Goal: Information Seeking & Learning: Check status

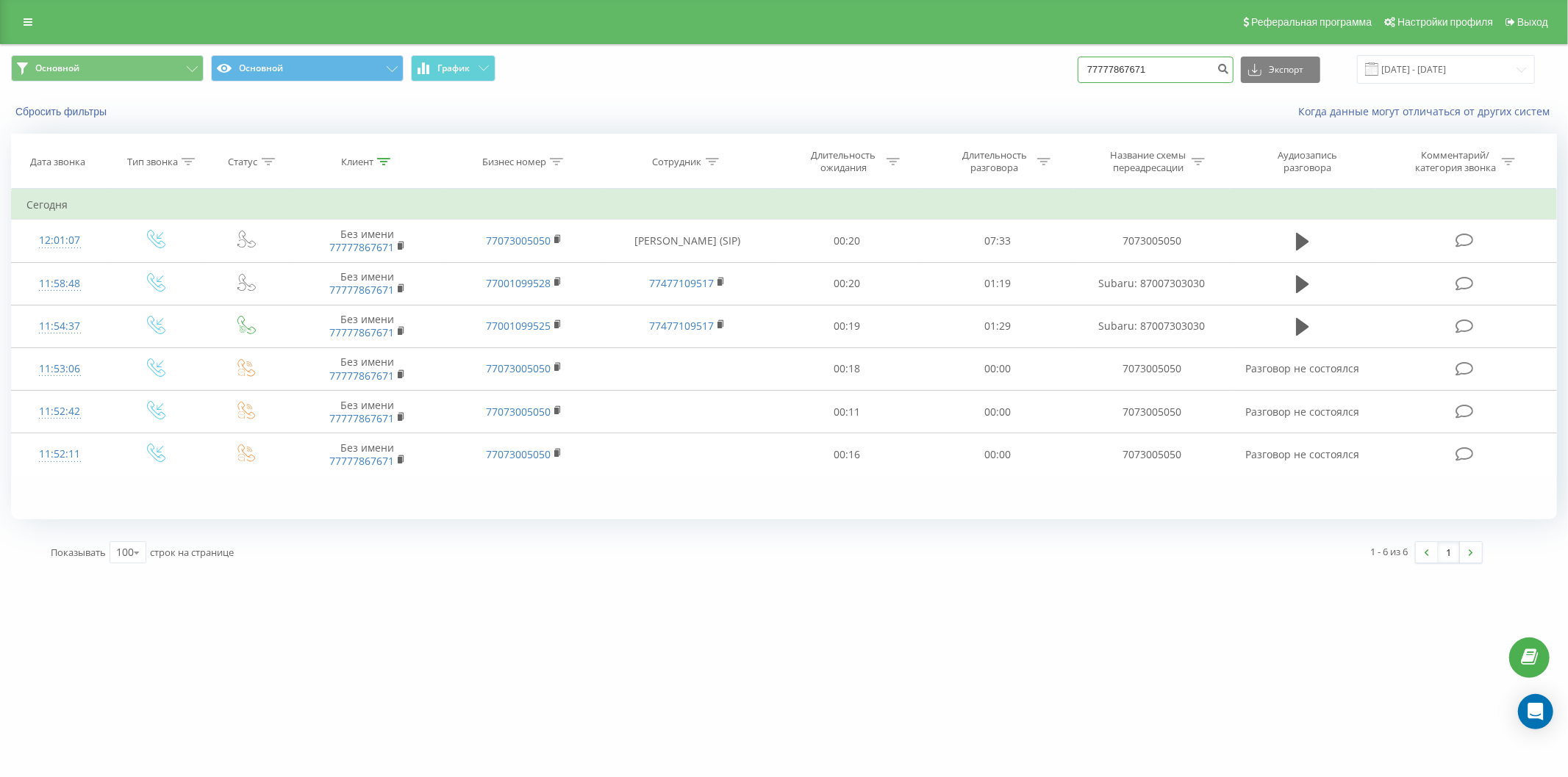
click at [1149, 82] on input "77777867671" at bounding box center [1155, 70] width 156 height 26
click at [1167, 76] on input "77777867671" at bounding box center [1155, 70] width 156 height 26
type input "8"
type input "77713822088"
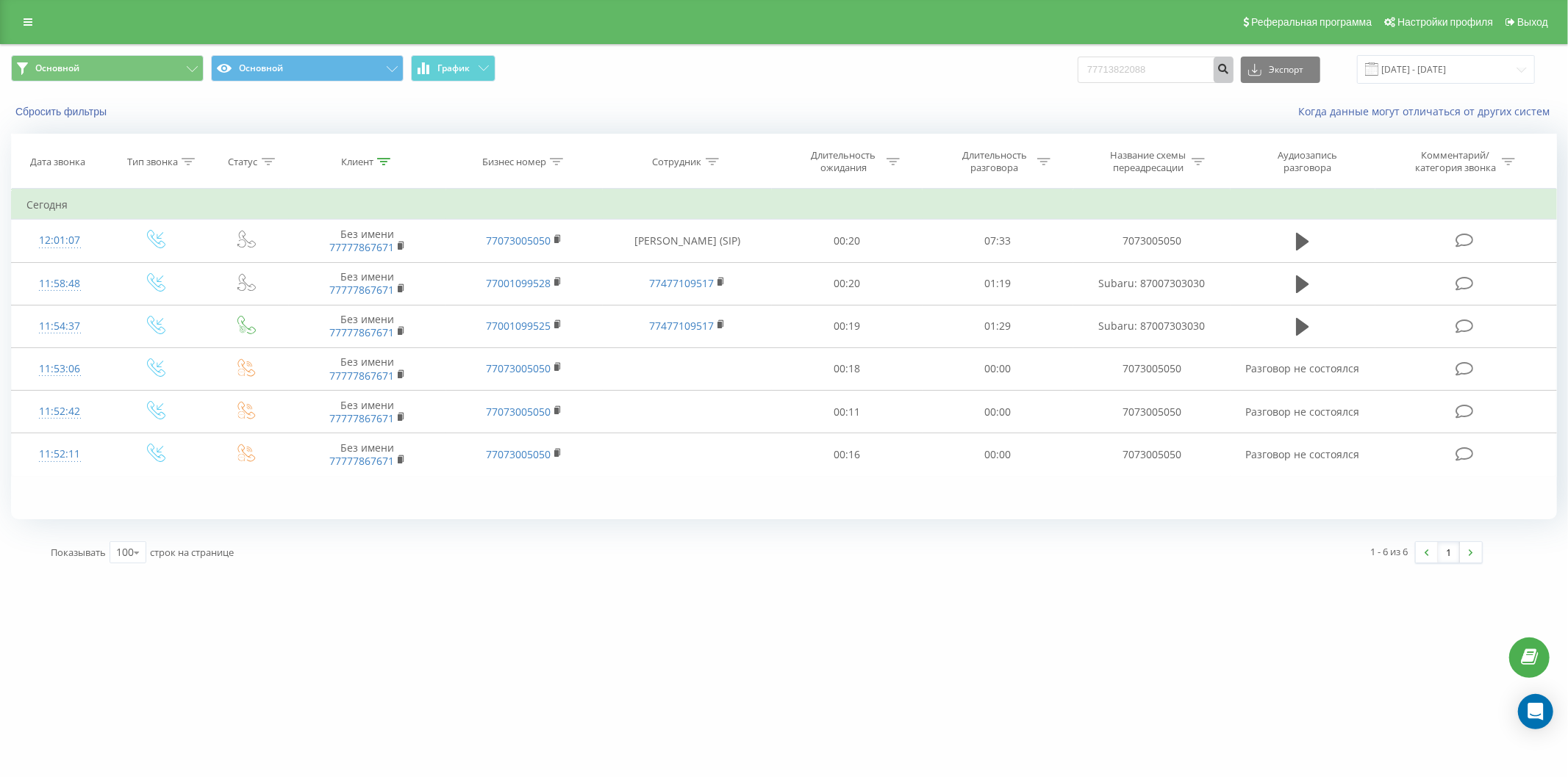
click at [1230, 64] on icon "submit" at bounding box center [1223, 67] width 12 height 9
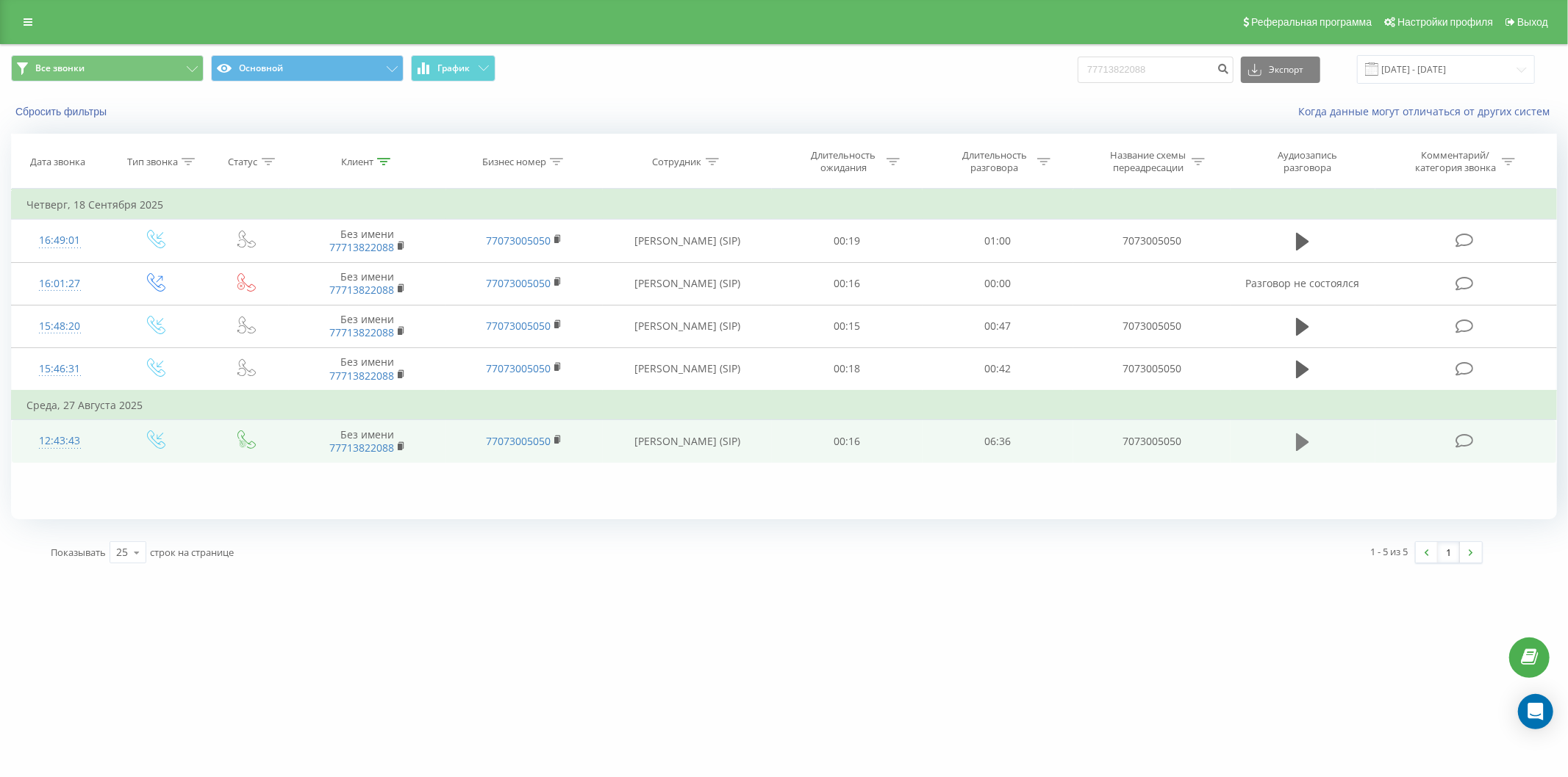
click at [1297, 440] on icon at bounding box center [1302, 442] width 13 height 17
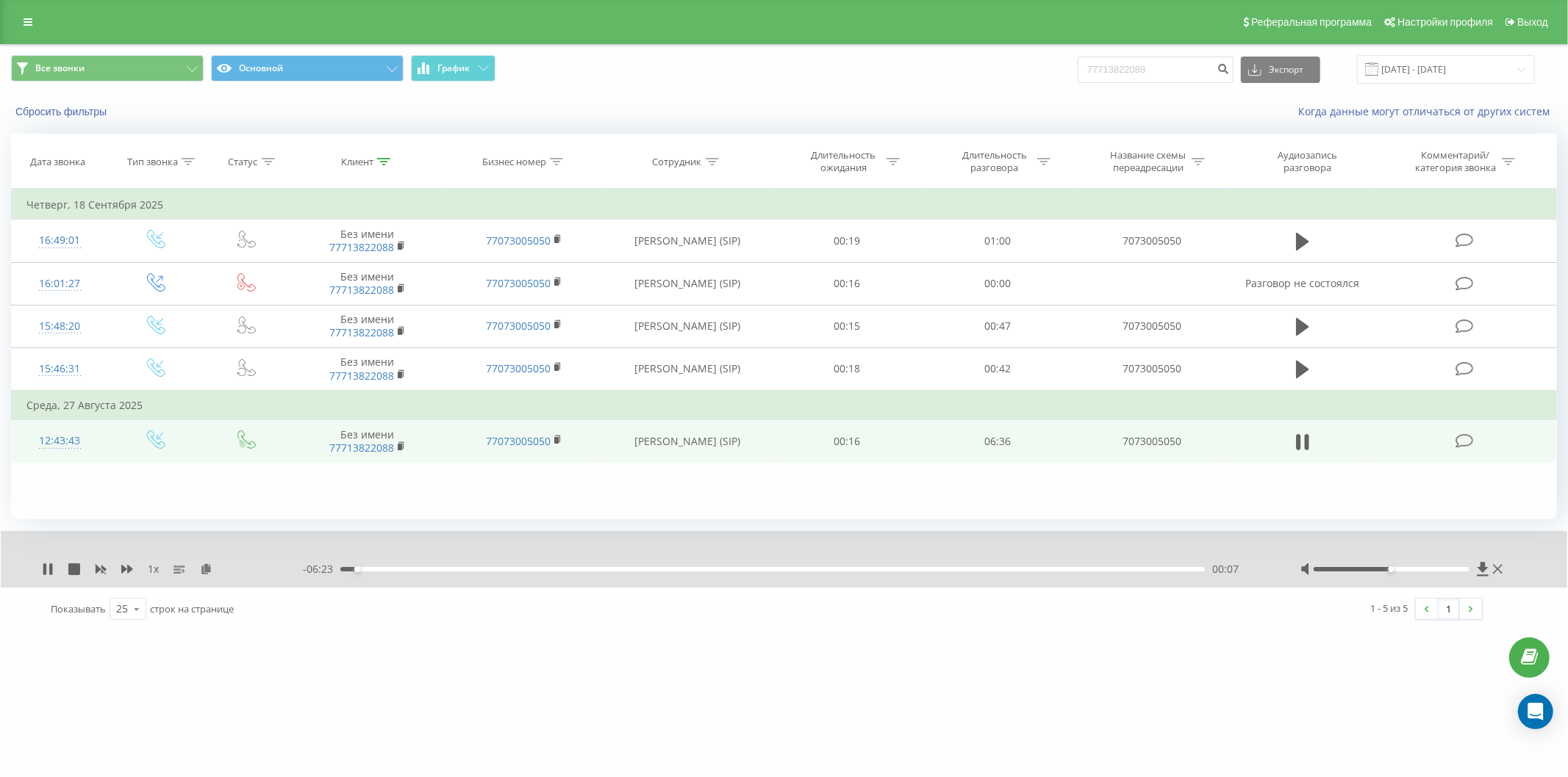
click at [546, 573] on div "- 06:23 00:07 00:07" at bounding box center [783, 569] width 961 height 15
click at [550, 567] on div "- 06:23 00:07 00:07" at bounding box center [783, 569] width 961 height 15
click at [549, 573] on div "- 06:22 00:08 00:08" at bounding box center [783, 569] width 961 height 15
click at [1024, 575] on div "- 06:20 00:10 00:10" at bounding box center [783, 569] width 961 height 15
click at [1030, 569] on div "00:10" at bounding box center [772, 569] width 865 height 4
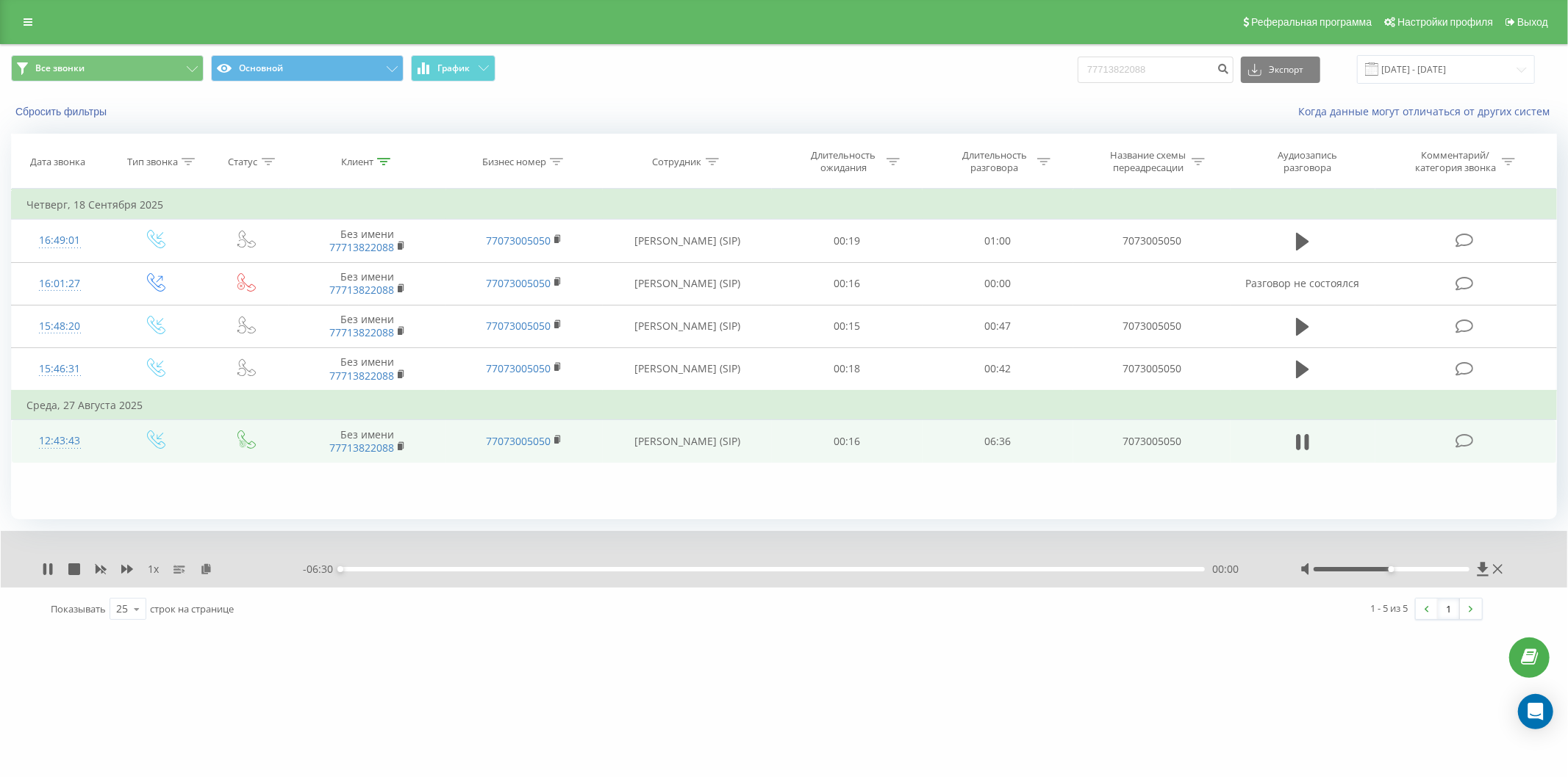
click at [1027, 571] on div "00:00" at bounding box center [772, 569] width 865 height 4
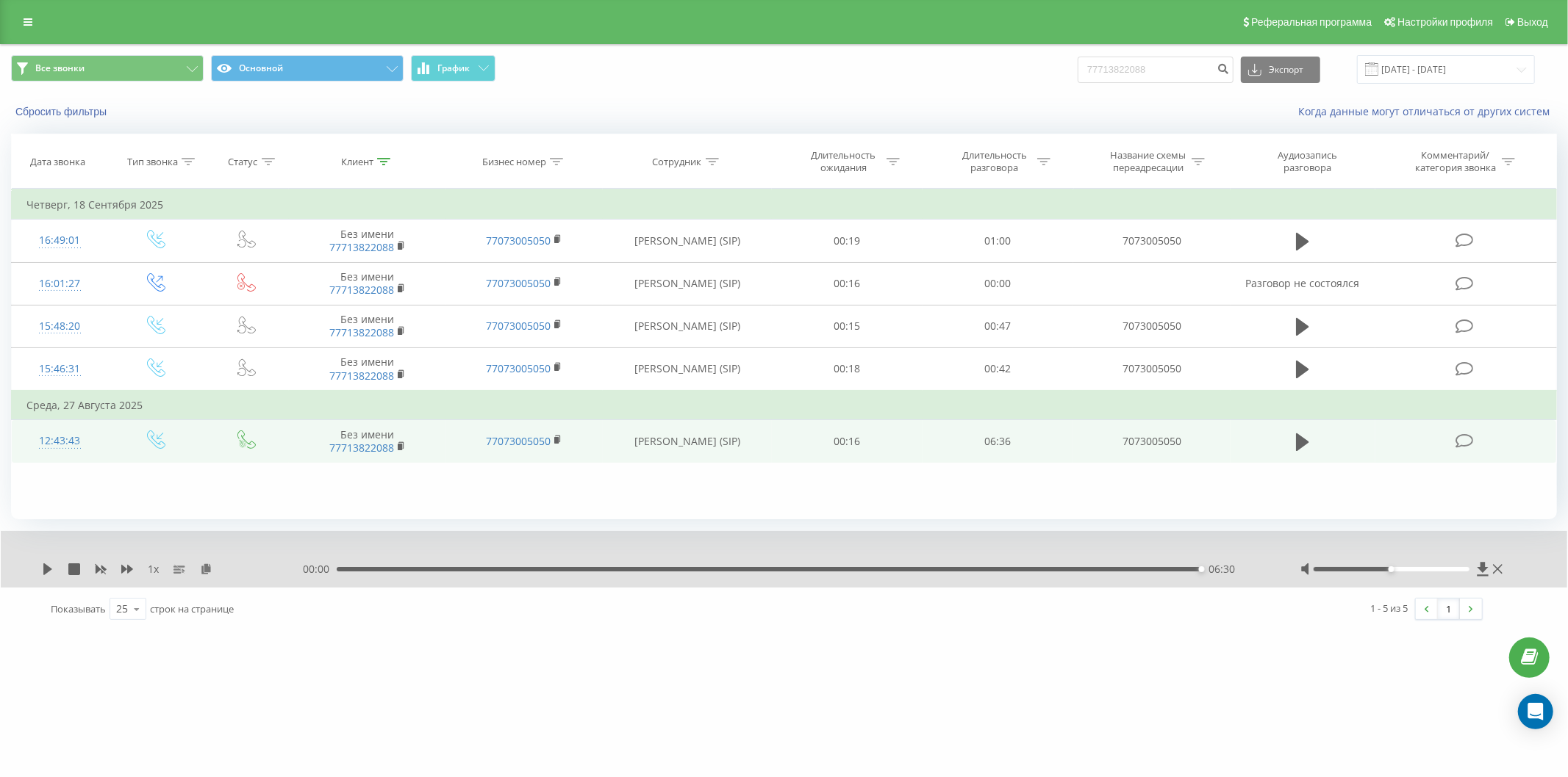
drag, startPoint x: 761, startPoint y: 698, endPoint x: 10, endPoint y: 537, distance: 768.1
